Goal: Task Accomplishment & Management: Use online tool/utility

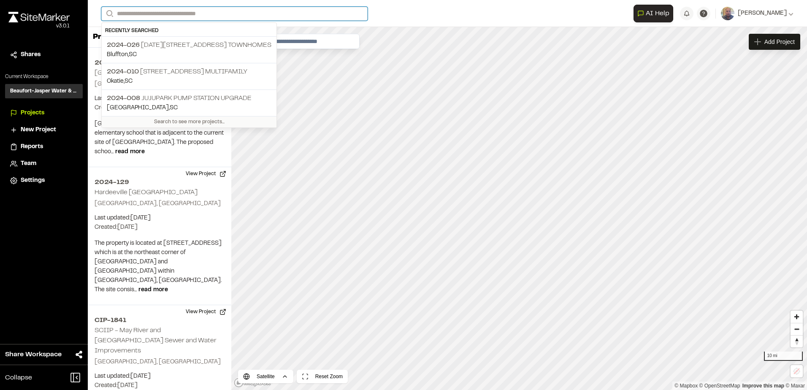
click at [135, 14] on input "Search" at bounding box center [234, 14] width 266 height 14
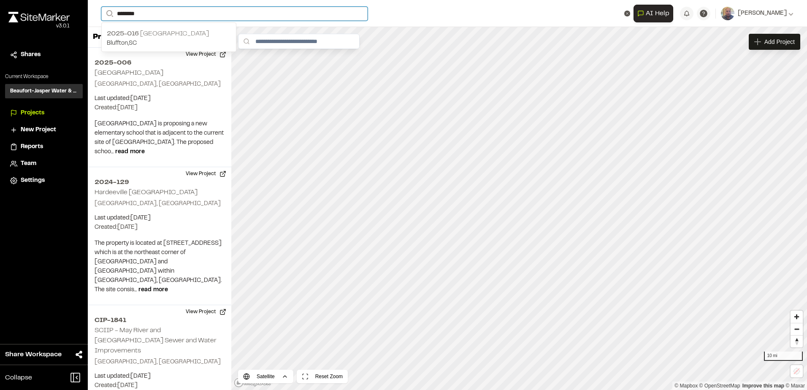
type input "********"
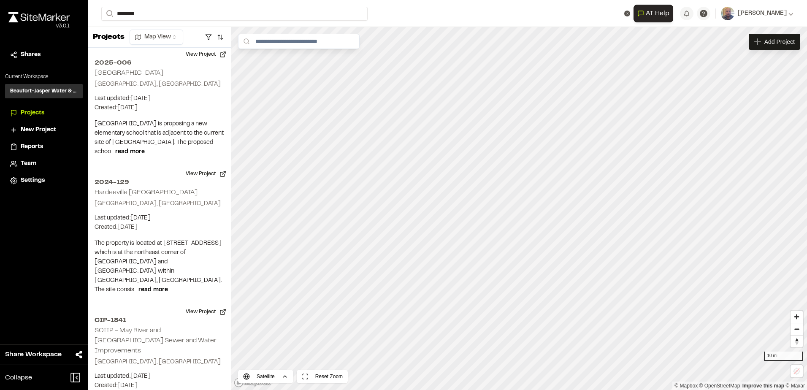
click at [145, 33] on p "2025-016 [GEOGRAPHIC_DATA]" at bounding box center [169, 34] width 124 height 10
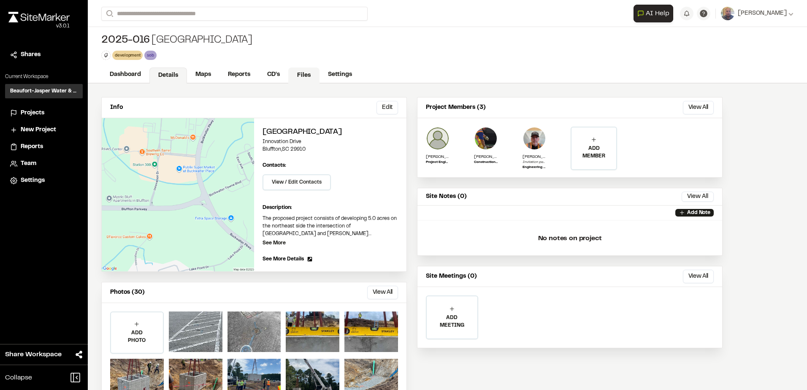
click at [300, 74] on link "Files" at bounding box center [303, 76] width 31 height 16
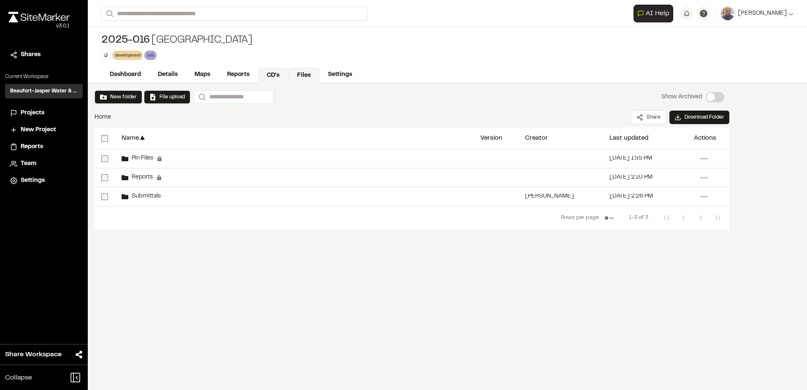
click at [265, 73] on link "CD's" at bounding box center [273, 76] width 30 height 16
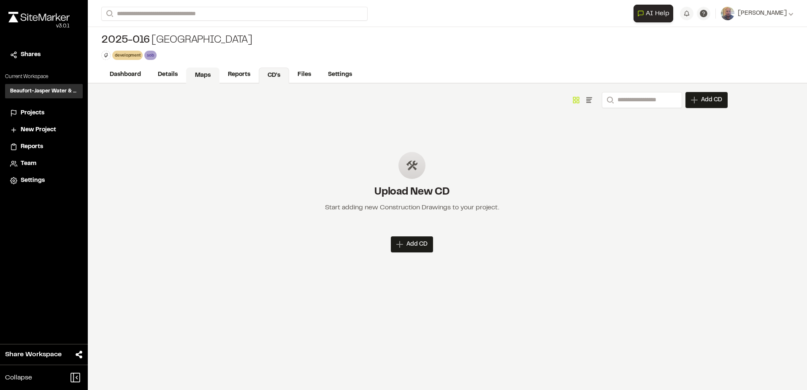
click at [202, 81] on link "Maps" at bounding box center [202, 76] width 33 height 16
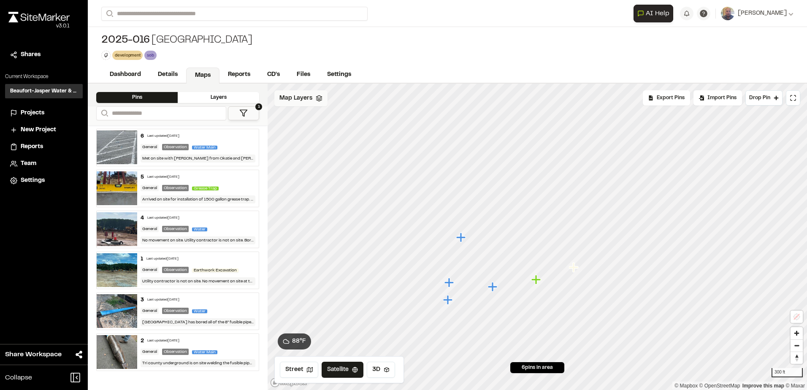
click at [319, 103] on div "Map Layers" at bounding box center [300, 98] width 53 height 16
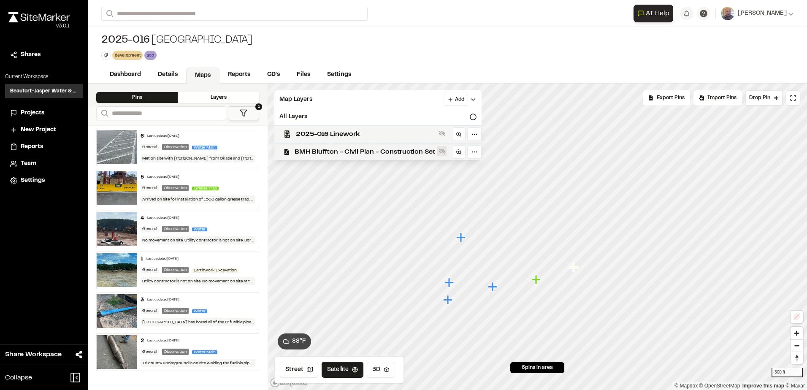
click at [443, 150] on icon at bounding box center [442, 151] width 7 height 5
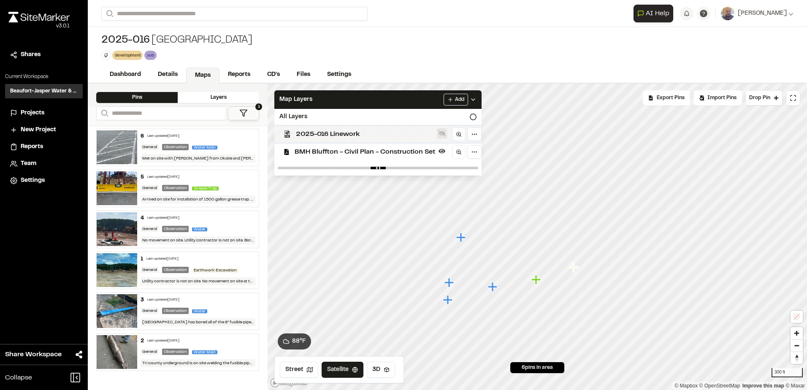
click at [443, 135] on icon at bounding box center [442, 133] width 7 height 5
click at [471, 151] on html "Close sidebar v 3.0.1 Shares Current Workspace Beaufort-Jasper Water & Sewer Au…" at bounding box center [403, 195] width 807 height 390
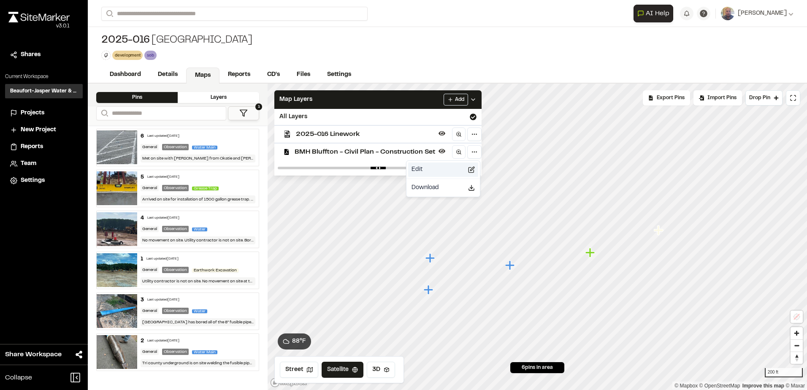
click at [444, 168] on div "Edit" at bounding box center [443, 170] width 70 height 14
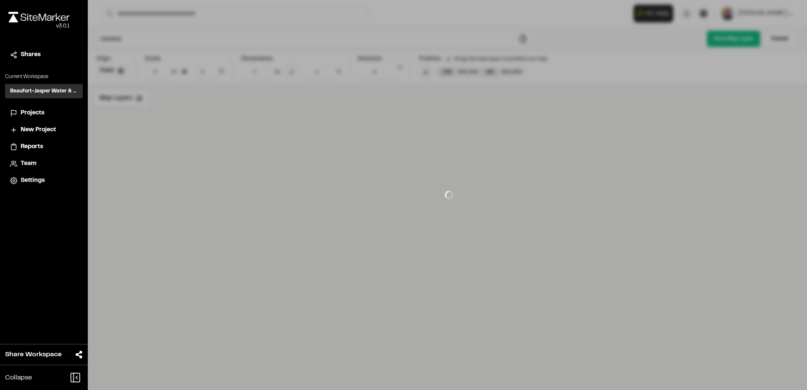
type input "**********"
type input "****"
type input "**********"
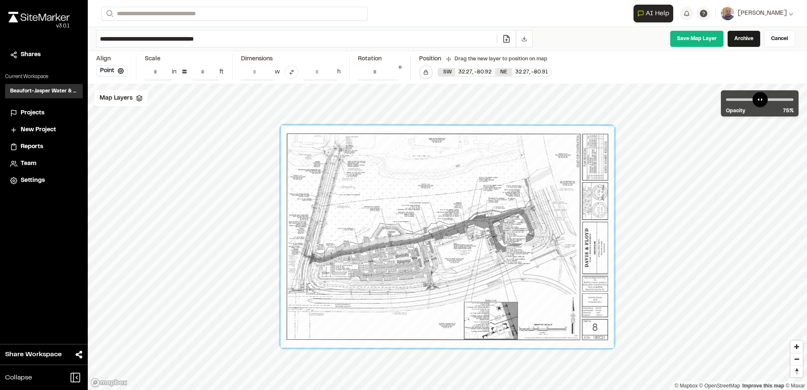
click at [741, 36] on link "Archive" at bounding box center [743, 38] width 33 height 17
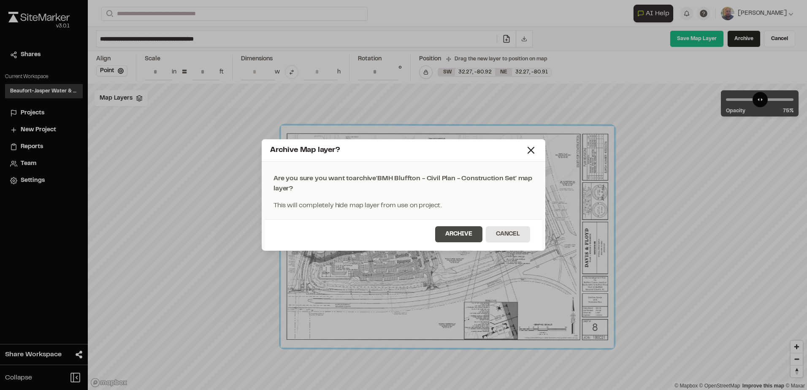
click at [462, 232] on button "Archive" at bounding box center [458, 234] width 47 height 16
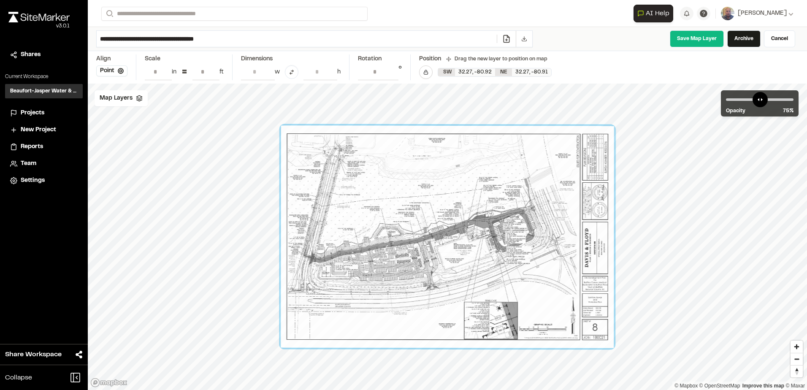
click at [190, 199] on div "Archive Map layer? Map Layer successfully archived." at bounding box center [403, 202] width 807 height 390
click at [133, 91] on div "Map Layers" at bounding box center [121, 98] width 53 height 16
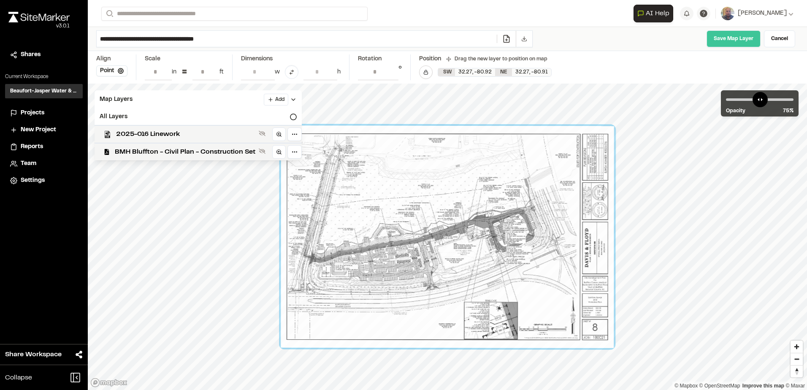
click at [735, 39] on link "Save Map Layer" at bounding box center [734, 38] width 54 height 17
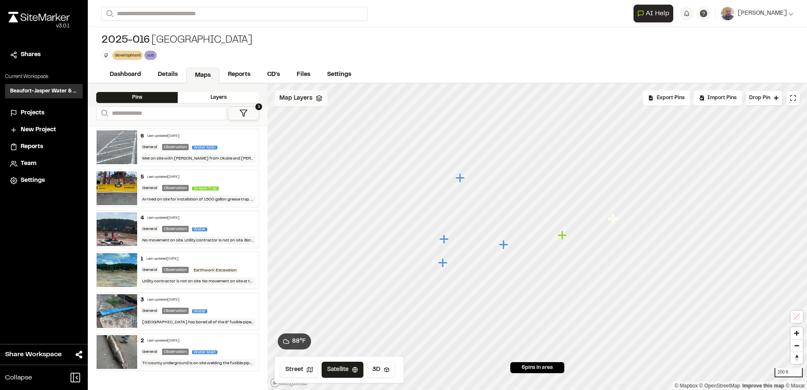
click at [303, 102] on span "Map Layers" at bounding box center [295, 98] width 33 height 9
click at [349, 133] on span "2025-016 Linework" at bounding box center [328, 134] width 64 height 10
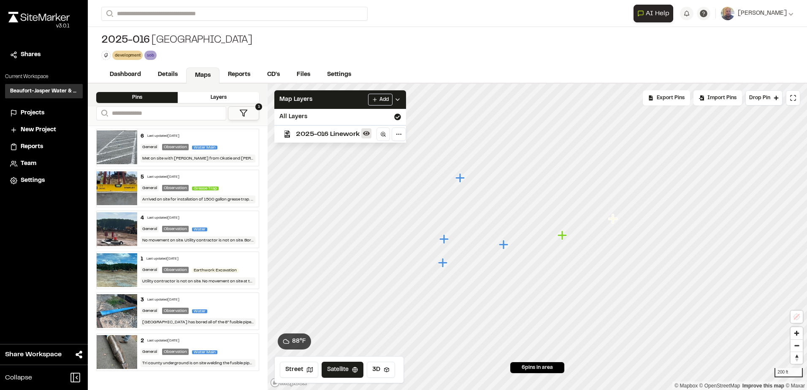
click at [365, 133] on icon at bounding box center [366, 133] width 7 height 5
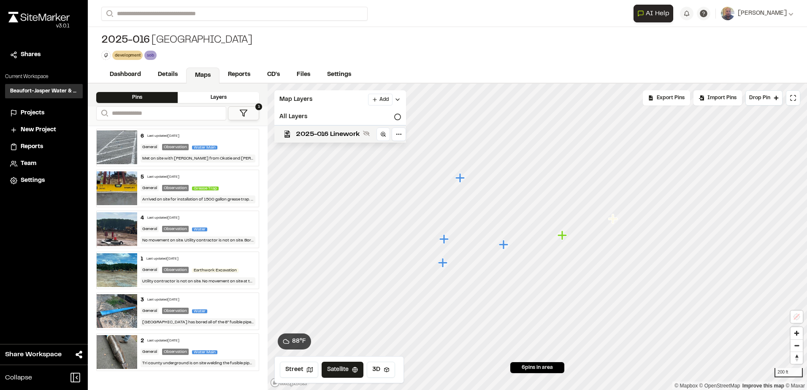
click at [365, 133] on icon at bounding box center [366, 133] width 7 height 7
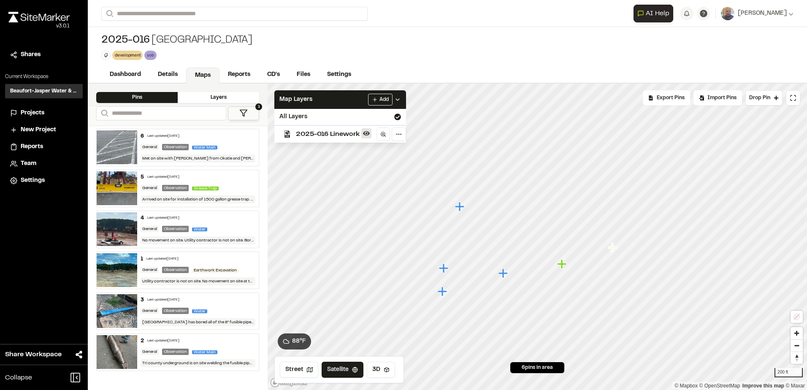
click at [369, 133] on icon at bounding box center [366, 133] width 7 height 7
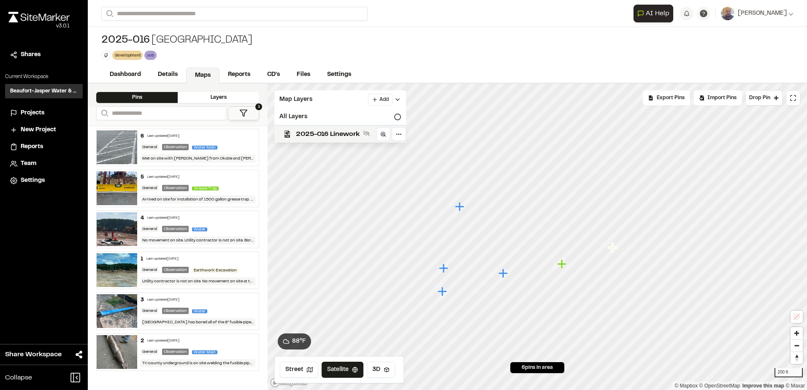
click at [369, 133] on icon at bounding box center [366, 133] width 7 height 5
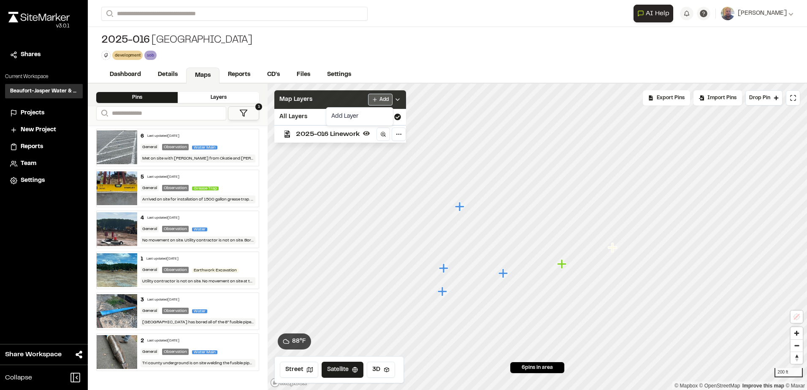
click at [386, 105] on html "Close sidebar v 3.0.1 Shares Current Workspace Beaufort-Jasper Water & Sewer Au…" at bounding box center [403, 195] width 807 height 390
click at [375, 117] on link "Add Layer" at bounding box center [359, 116] width 63 height 14
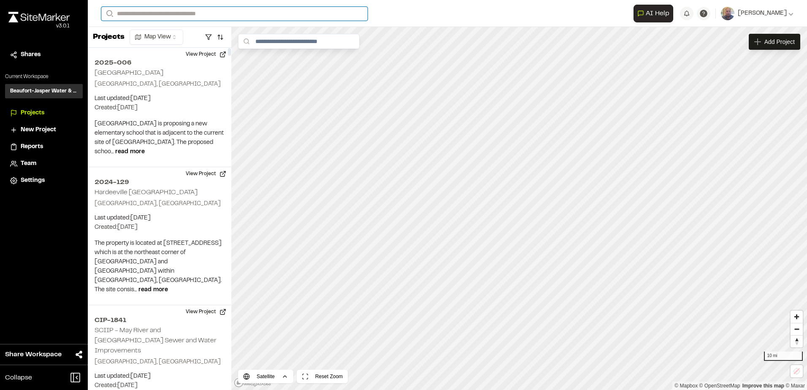
click at [155, 12] on input "Search" at bounding box center [234, 14] width 266 height 14
type input "********"
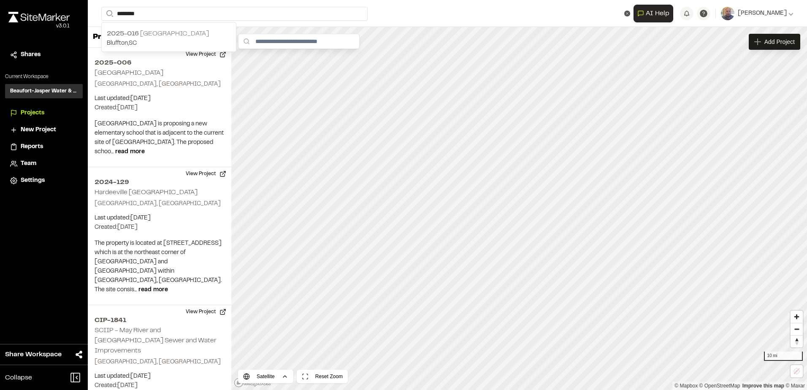
click at [160, 35] on p "2025-016 [GEOGRAPHIC_DATA]" at bounding box center [169, 34] width 124 height 10
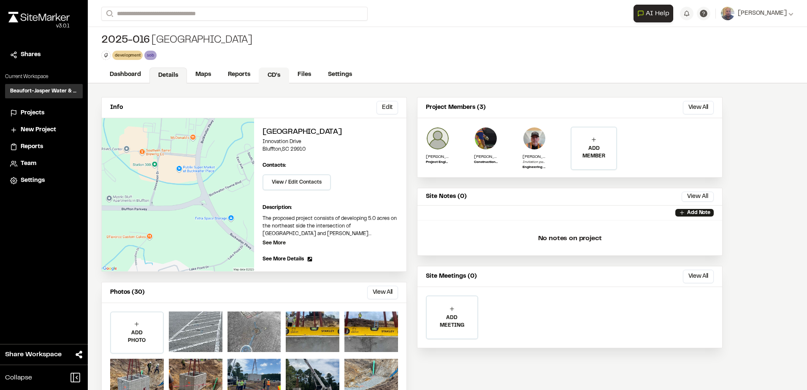
click at [208, 73] on link "Maps" at bounding box center [203, 75] width 33 height 16
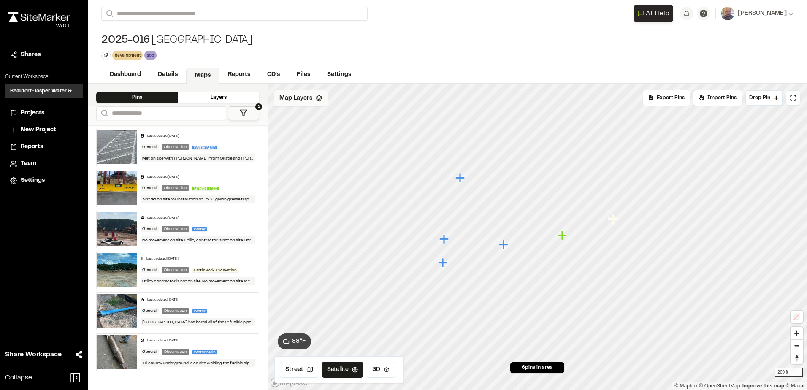
click at [305, 91] on div "Map Layers" at bounding box center [300, 98] width 53 height 16
click at [369, 99] on html "Close sidebar v 3.0.1 Shares Current Workspace Beaufort-Jasper Water & Sewer Au…" at bounding box center [403, 195] width 807 height 390
click at [362, 116] on link "Add Layer" at bounding box center [359, 116] width 63 height 14
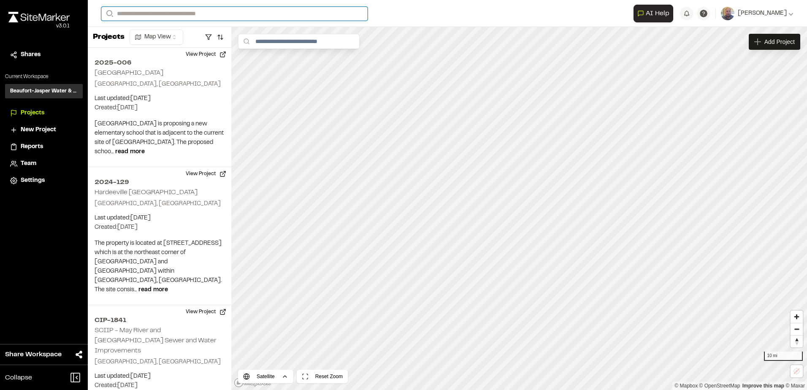
click at [138, 13] on input "Search" at bounding box center [234, 14] width 266 height 14
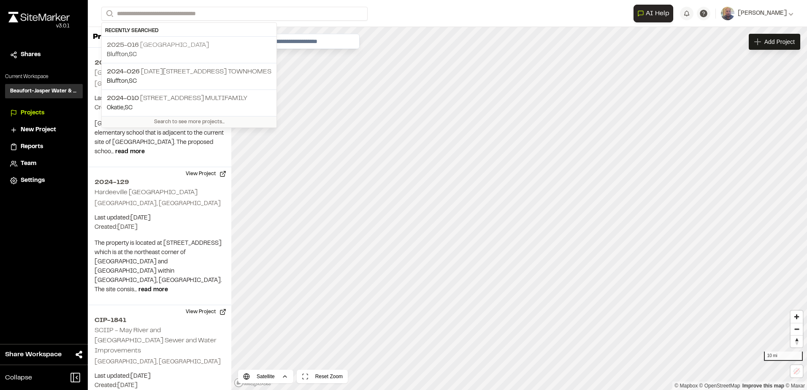
click at [146, 49] on p "2025-016 [GEOGRAPHIC_DATA]" at bounding box center [189, 45] width 165 height 10
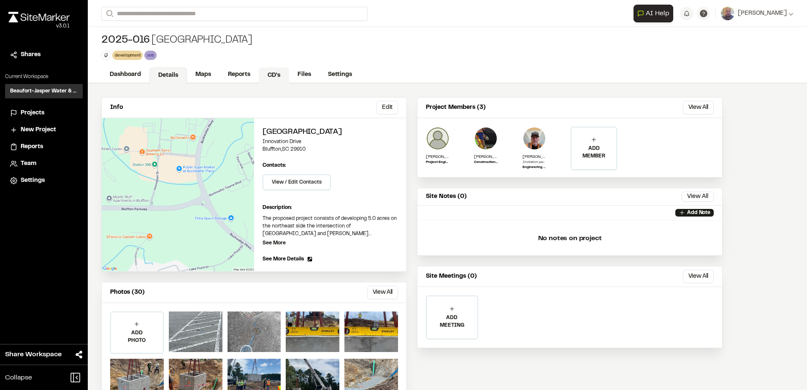
click at [275, 76] on link "CD's" at bounding box center [274, 76] width 30 height 16
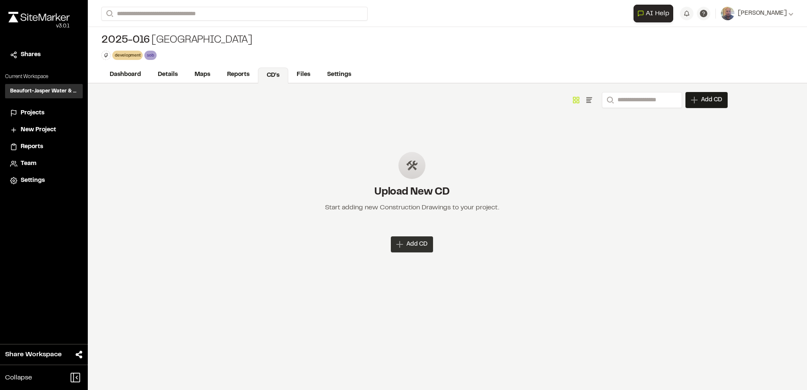
click at [415, 247] on span "Add CD" at bounding box center [416, 244] width 21 height 8
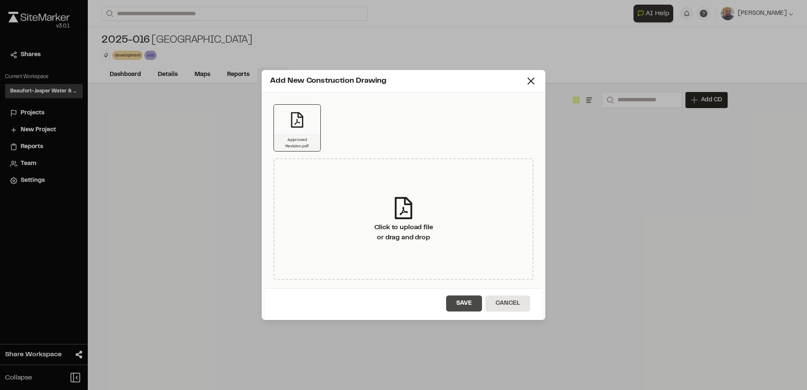
click at [467, 302] on button "Save" at bounding box center [464, 303] width 36 height 16
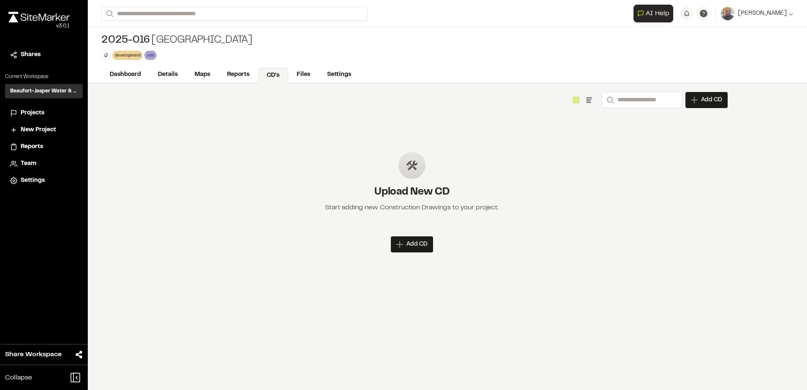
click at [206, 152] on div "Add New Construction Drawing Approved Revision.pdf Click to upload file or drag…" at bounding box center [403, 202] width 807 height 390
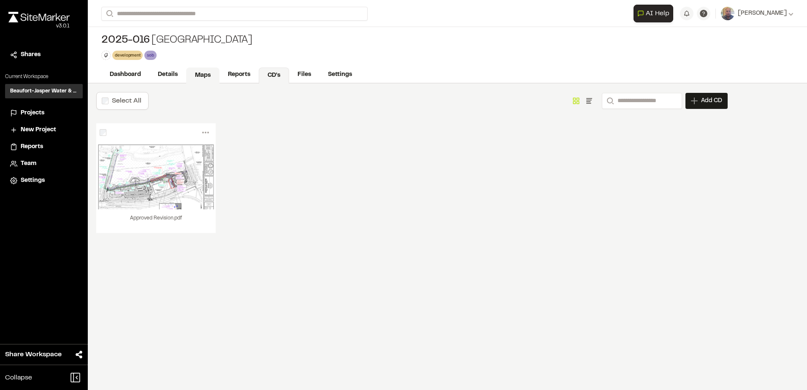
click at [206, 77] on link "Maps" at bounding box center [202, 76] width 33 height 16
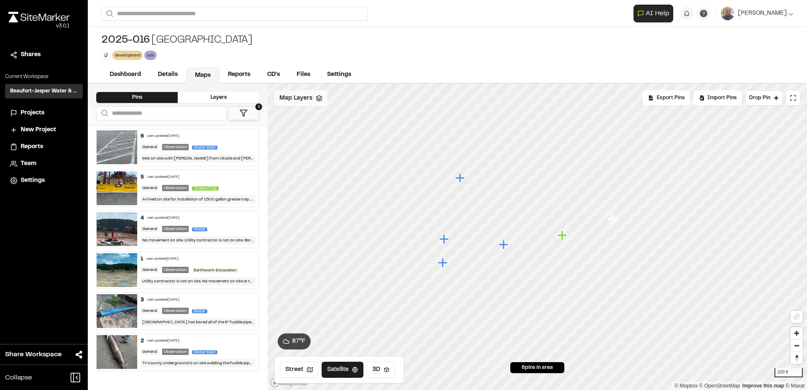
click at [302, 104] on div "Map Layers" at bounding box center [300, 98] width 53 height 16
click at [382, 99] on html "Close sidebar v 3.0.1 Shares Current Workspace Beaufort-Jasper Water & Sewer Au…" at bounding box center [403, 195] width 807 height 390
click at [349, 117] on link "Add Layer" at bounding box center [359, 116] width 63 height 14
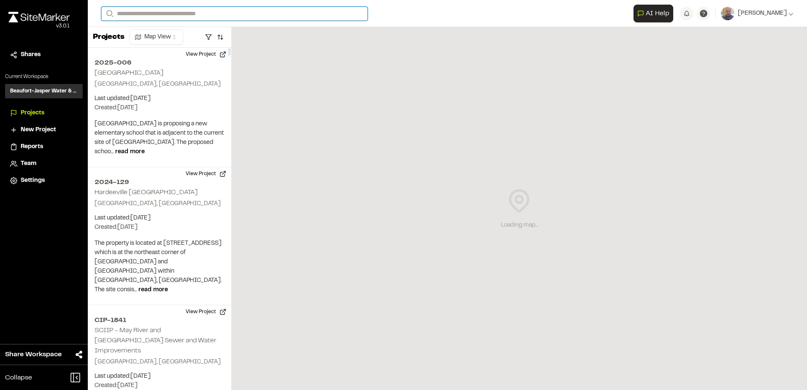
click at [184, 15] on input "Search" at bounding box center [234, 14] width 266 height 14
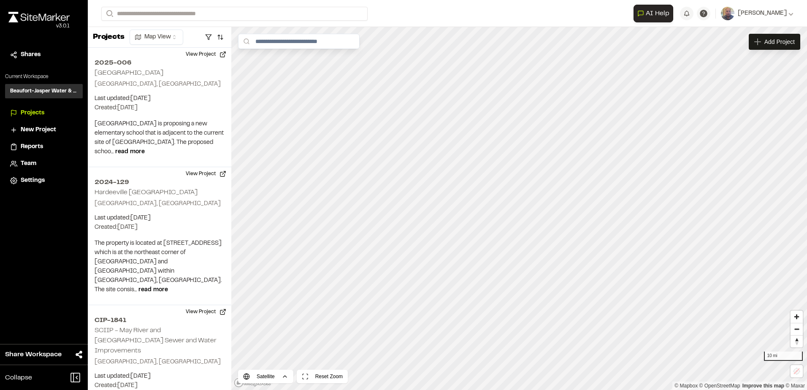
click at [161, 41] on p "2025-016 [GEOGRAPHIC_DATA]" at bounding box center [189, 45] width 165 height 10
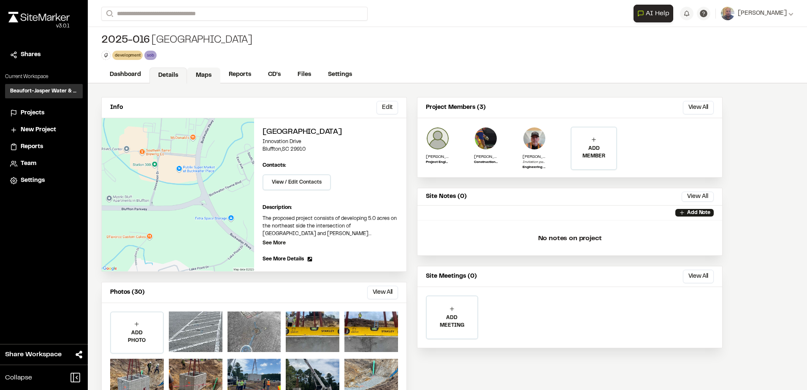
click at [209, 76] on link "Maps" at bounding box center [203, 76] width 33 height 16
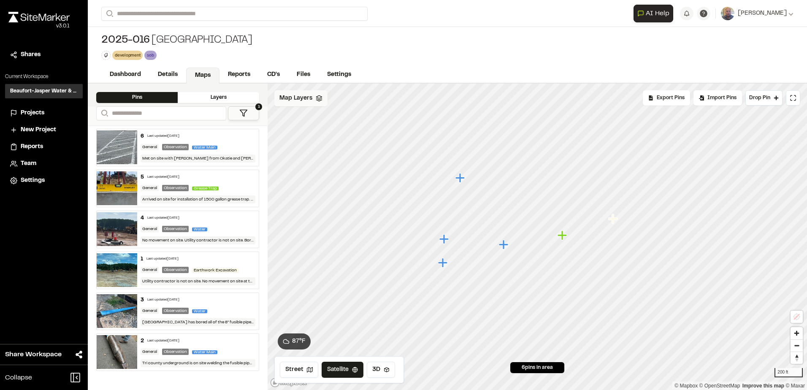
click at [299, 95] on span "Map Layers" at bounding box center [295, 98] width 33 height 9
click at [378, 100] on html "Close sidebar v 3.0.1 Shares Current Workspace Beaufort-Jasper Water & Sewer Au…" at bounding box center [403, 195] width 807 height 390
click at [367, 121] on link "Add Layer" at bounding box center [359, 116] width 63 height 14
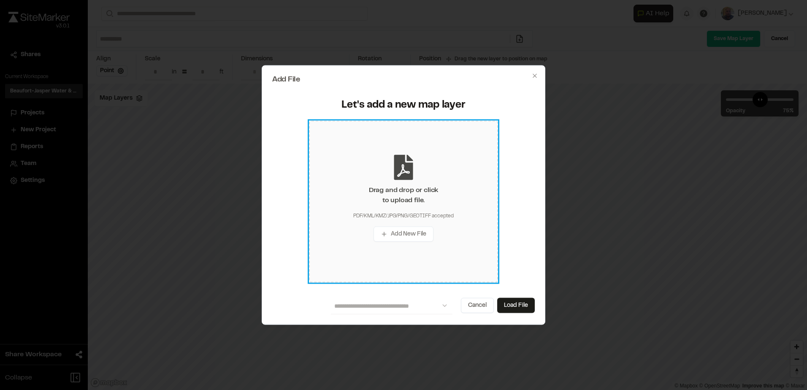
click at [401, 178] on icon at bounding box center [403, 166] width 19 height 25
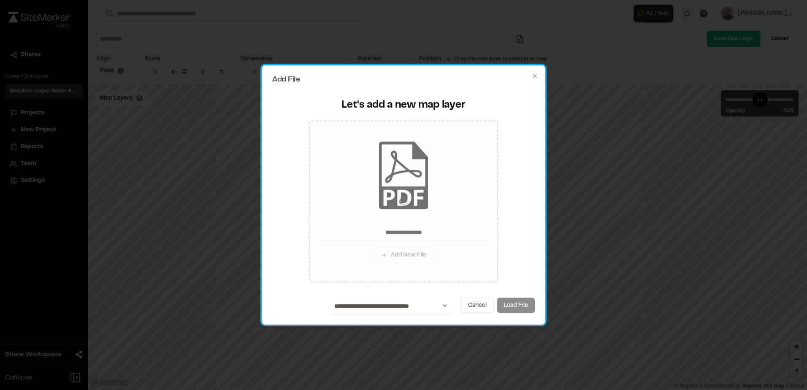
click at [516, 308] on div "**********" at bounding box center [403, 306] width 263 height 16
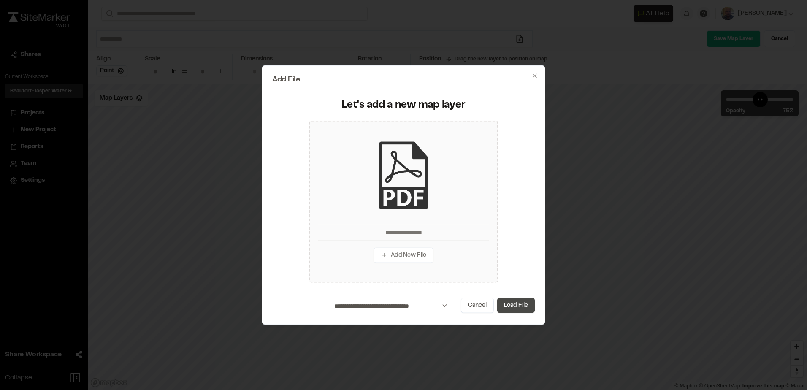
click at [514, 308] on button "Load File" at bounding box center [516, 305] width 38 height 15
type input "**********"
type input "****"
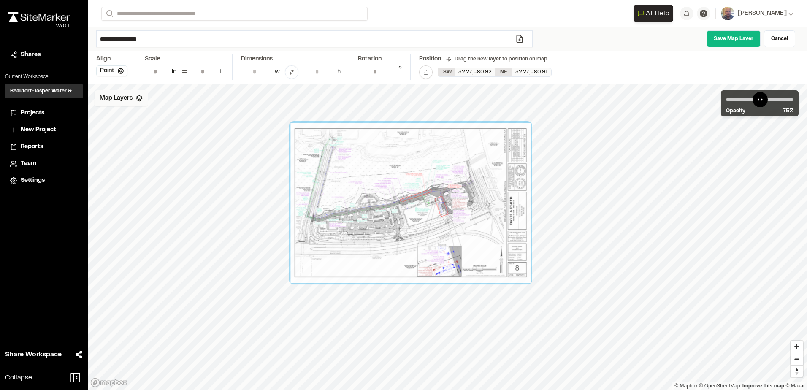
click at [137, 101] on polyline at bounding box center [138, 100] width 5 height 1
click at [150, 118] on div "All Layers" at bounding box center [161, 117] width 132 height 16
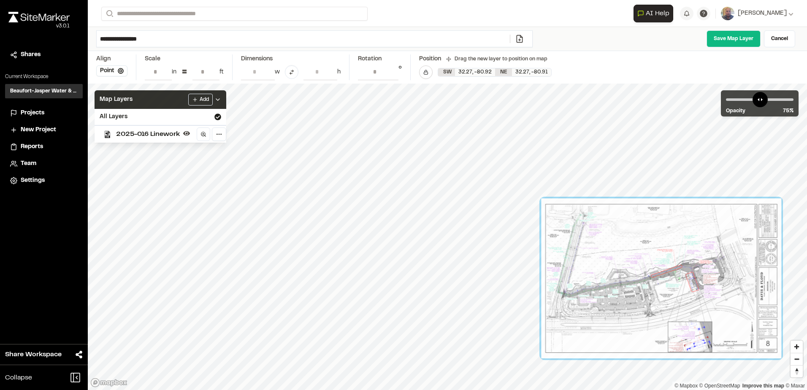
drag, startPoint x: 369, startPoint y: 172, endPoint x: 622, endPoint y: 248, distance: 264.7
click at [622, 248] on div at bounding box center [661, 278] width 240 height 160
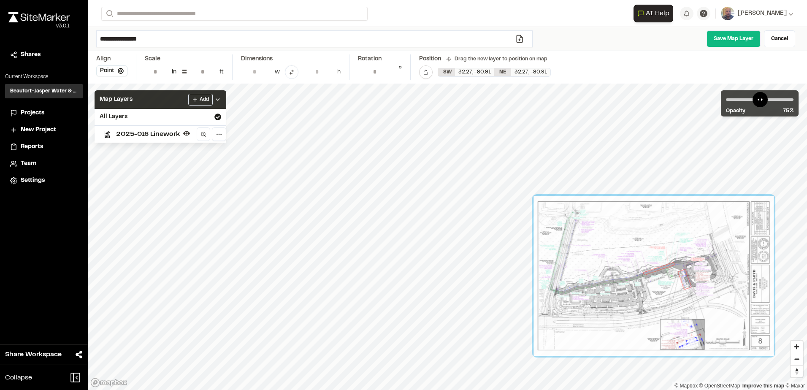
drag, startPoint x: 603, startPoint y: 247, endPoint x: 585, endPoint y: 244, distance: 18.4
click at [585, 244] on div at bounding box center [654, 276] width 240 height 160
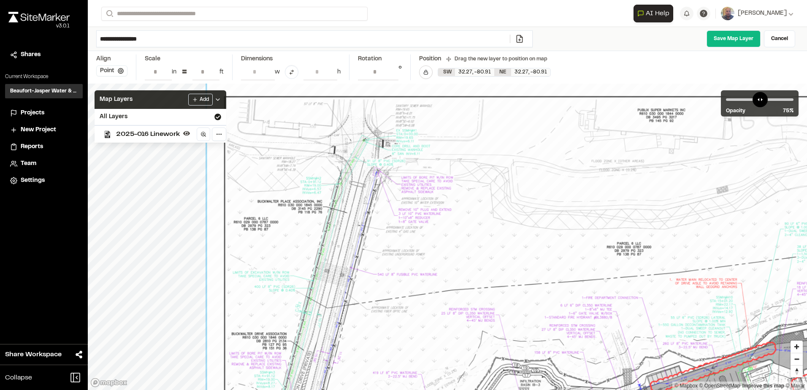
click at [117, 70] on button "Point" at bounding box center [111, 70] width 31 height 11
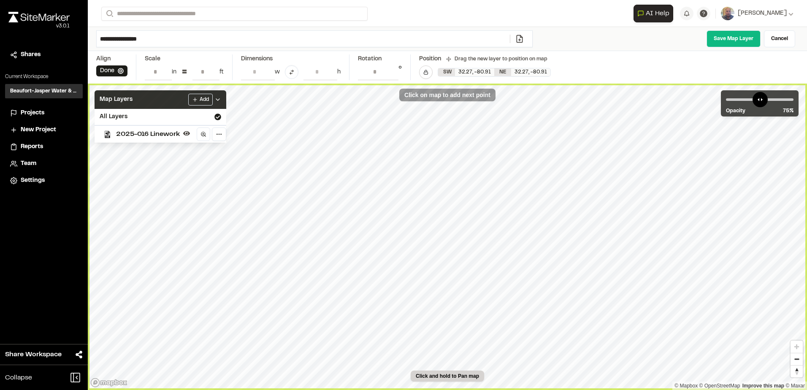
type input "**********"
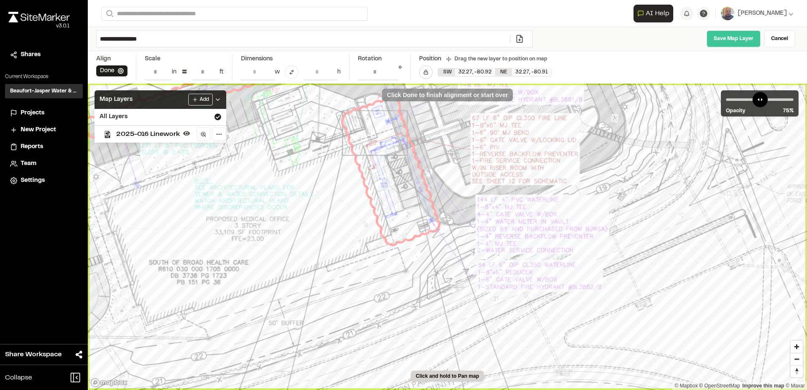
click at [723, 36] on link "Save Map Layer" at bounding box center [734, 38] width 54 height 17
